Goal: Answer question/provide support: Share knowledge or assist other users

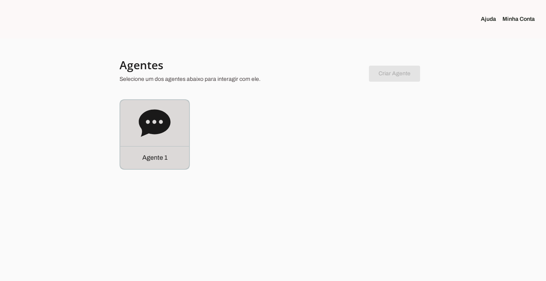
click at [160, 158] on p "Agente 1" at bounding box center [154, 158] width 25 height 10
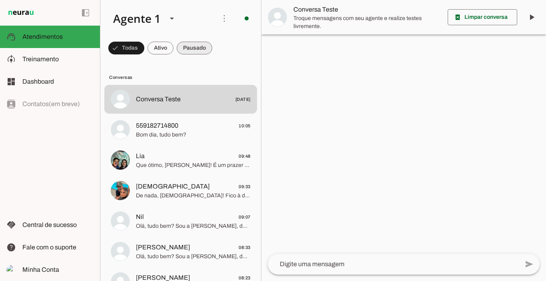
click at [190, 47] on span at bounding box center [195, 47] width 36 height 19
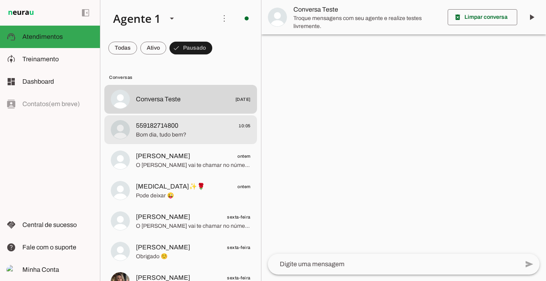
click at [180, 133] on span "Bom dia, tudo bem?" at bounding box center [193, 135] width 115 height 8
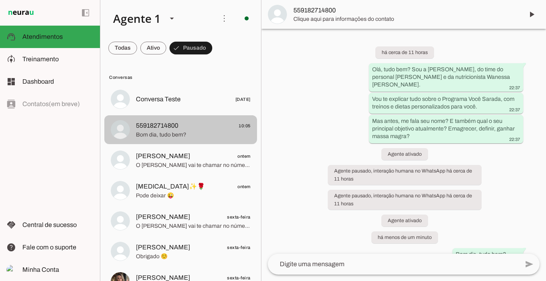
scroll to position [50, 0]
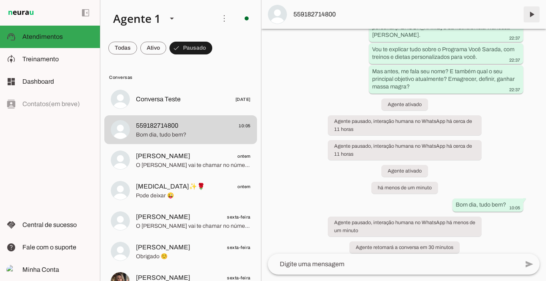
click at [533, 14] on span at bounding box center [531, 14] width 19 height 19
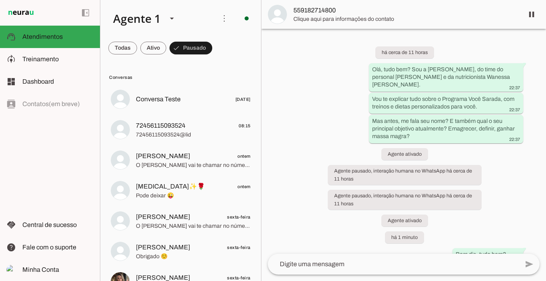
scroll to position [0, 0]
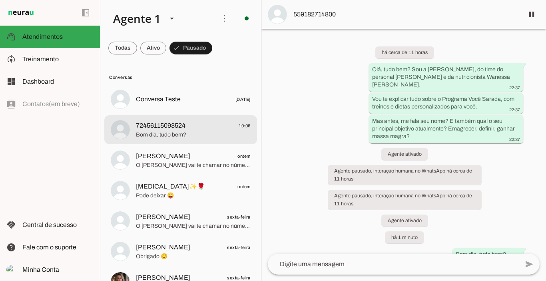
click at [199, 136] on span "Bom dia, tudo bem?" at bounding box center [193, 135] width 115 height 8
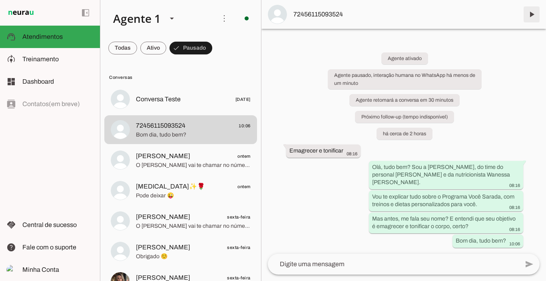
click at [533, 14] on span at bounding box center [531, 14] width 19 height 19
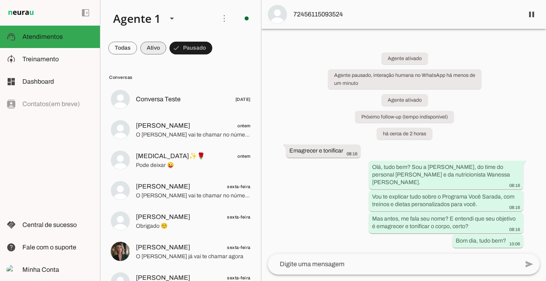
click at [150, 44] on span at bounding box center [153, 47] width 26 height 19
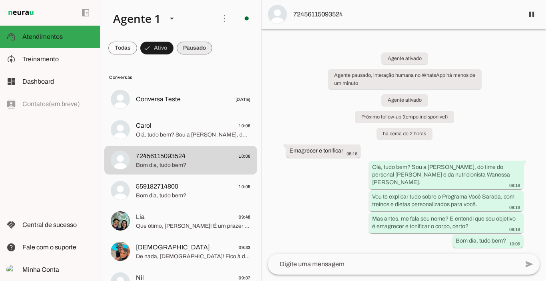
click at [200, 49] on span at bounding box center [195, 47] width 36 height 19
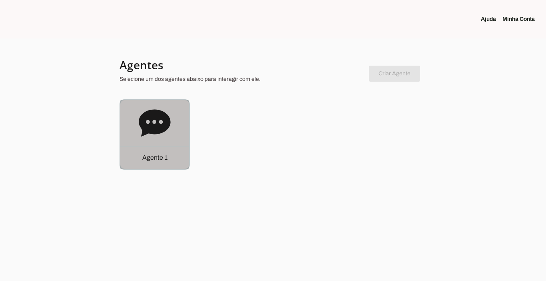
click at [160, 160] on p "Agente 1" at bounding box center [154, 158] width 25 height 10
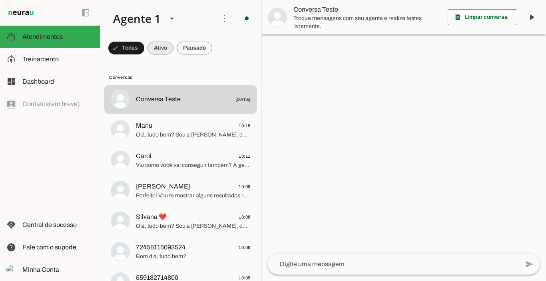
click at [156, 41] on span at bounding box center [161, 47] width 26 height 19
click at [195, 48] on span at bounding box center [195, 47] width 36 height 19
